Goal: Transaction & Acquisition: Purchase product/service

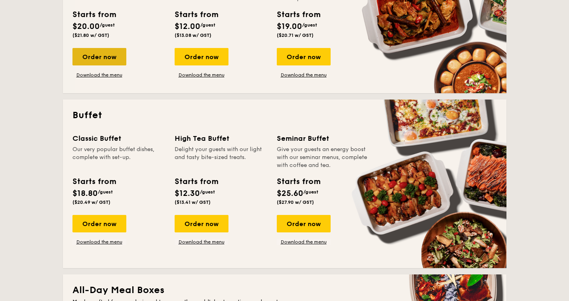
scroll to position [266, 0]
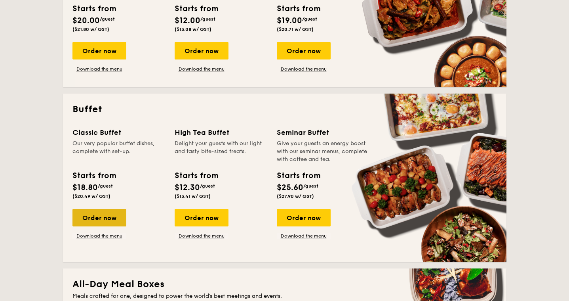
click at [94, 216] on div "Order now" at bounding box center [99, 217] width 54 height 17
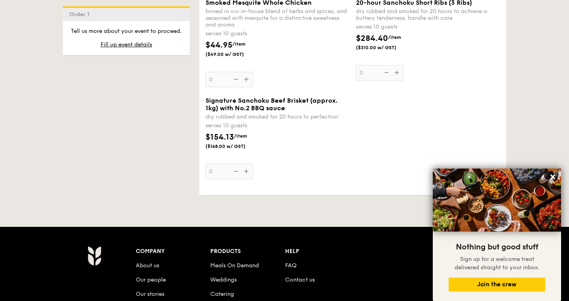
scroll to position [968, 0]
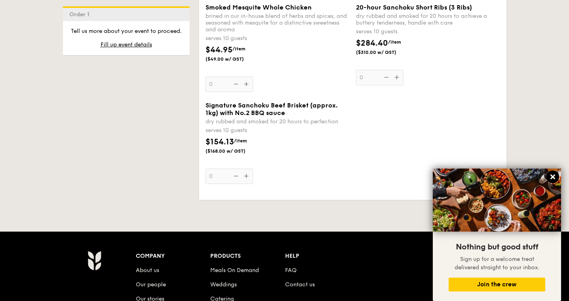
click at [553, 177] on icon at bounding box center [552, 176] width 5 height 5
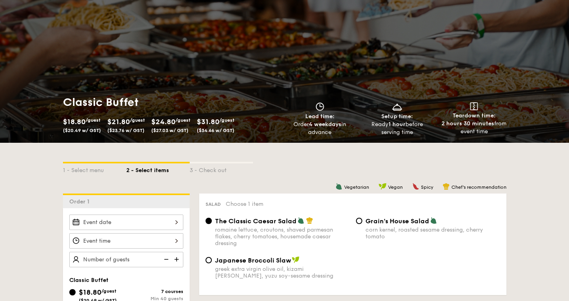
scroll to position [27, 0]
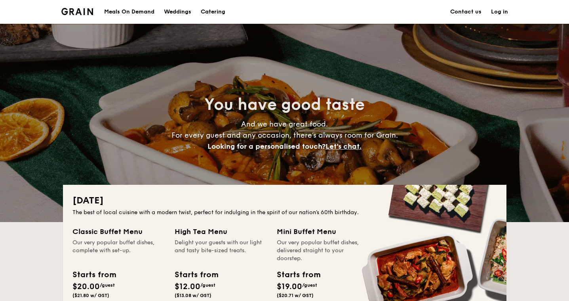
click at [129, 13] on div "Meals On Demand" at bounding box center [129, 12] width 50 height 24
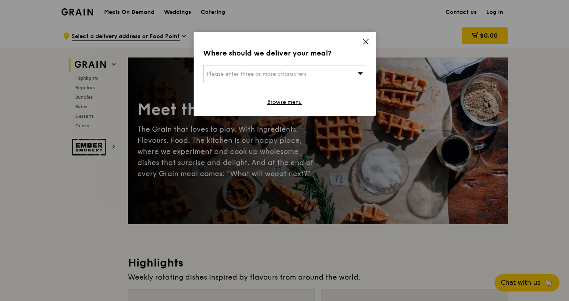
click at [365, 42] on icon at bounding box center [365, 41] width 7 height 7
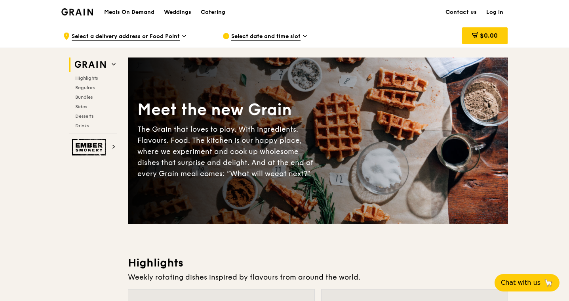
click at [75, 9] on img at bounding box center [77, 11] width 32 height 7
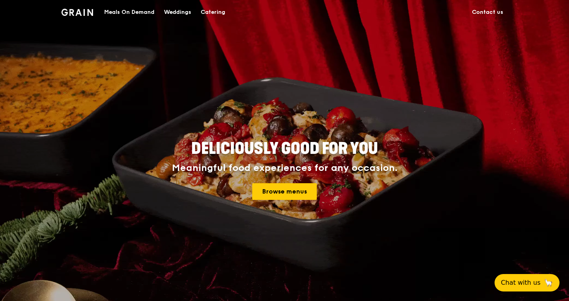
click at [135, 13] on div "Meals On Demand" at bounding box center [129, 12] width 50 height 24
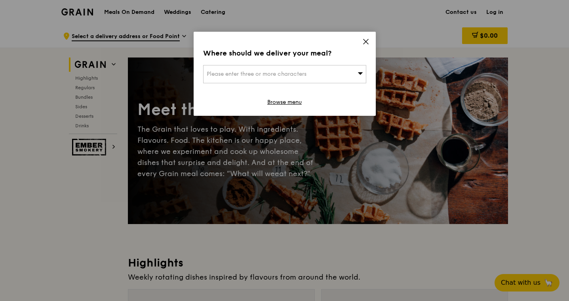
click at [363, 70] on icon at bounding box center [361, 73] width 6 height 6
click at [366, 37] on div "Where should we deliver your meal? Please enter three or more characters Please…" at bounding box center [285, 74] width 182 height 84
click at [367, 41] on icon at bounding box center [365, 41] width 5 height 5
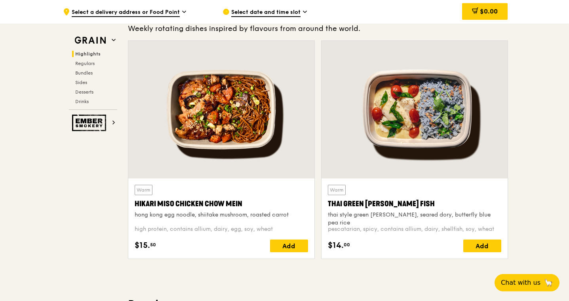
scroll to position [238, 0]
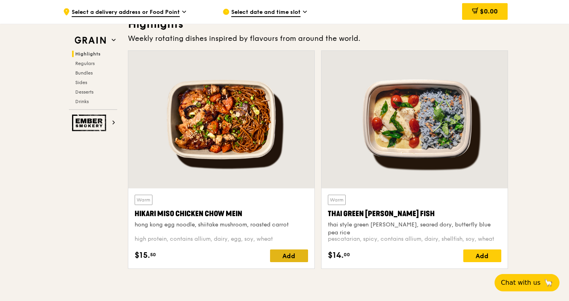
click at [288, 257] on div "Add" at bounding box center [289, 255] width 38 height 13
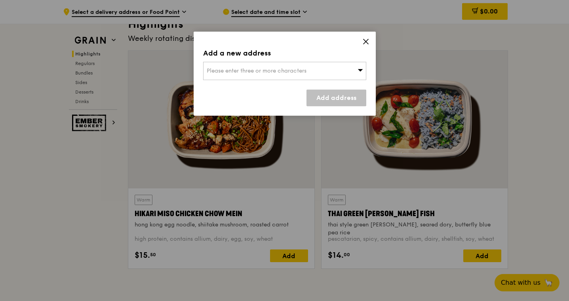
click at [331, 72] on div "Please enter three or more characters" at bounding box center [284, 71] width 163 height 18
click at [367, 41] on icon at bounding box center [365, 41] width 5 height 5
